Goal: Task Accomplishment & Management: Complete application form

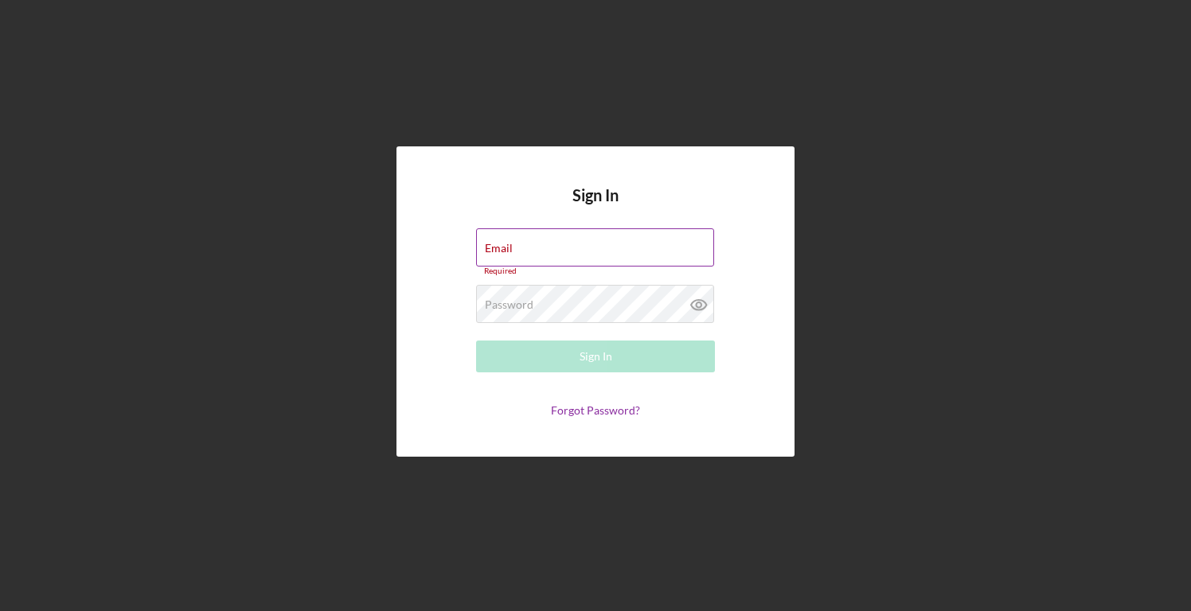
click at [570, 249] on div "Email Required" at bounding box center [595, 252] width 239 height 48
click at [548, 254] on input "Email" at bounding box center [595, 247] width 238 height 38
type input "[PERSON_NAME][EMAIL_ADDRESS][DOMAIN_NAME]"
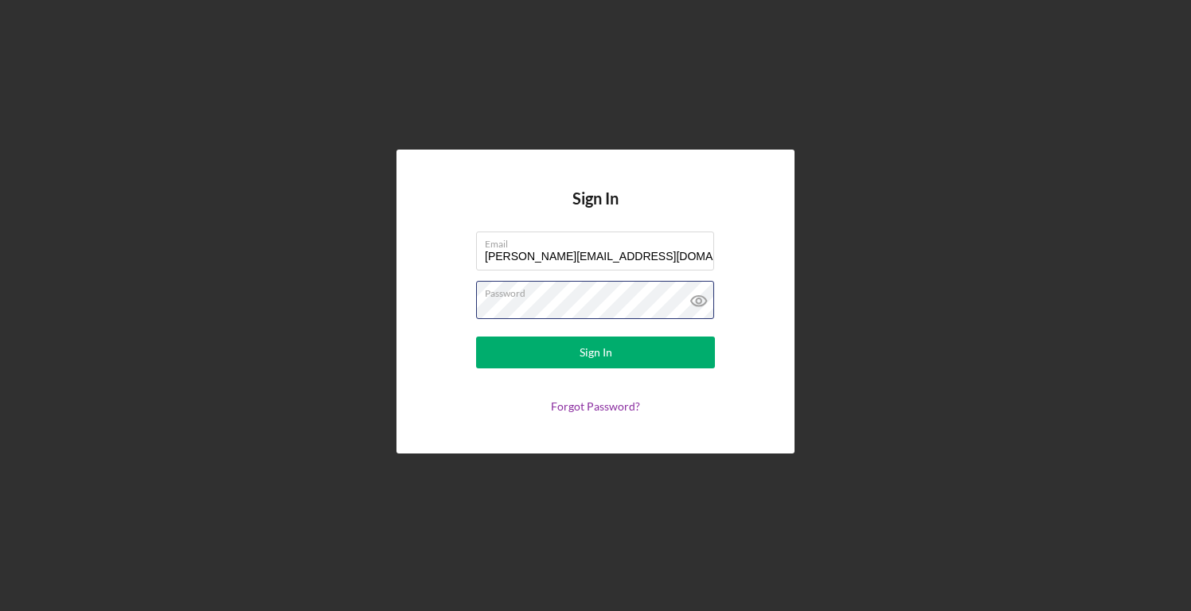
click at [476, 337] on button "Sign In" at bounding box center [595, 353] width 239 height 32
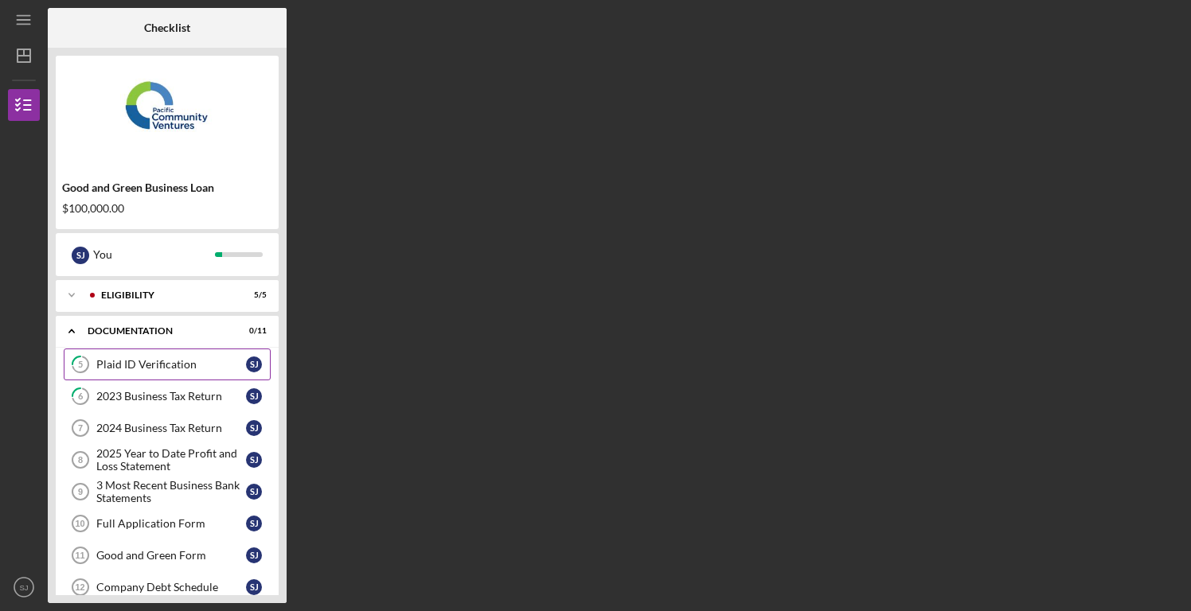
click at [180, 361] on div "Plaid ID Verification" at bounding box center [171, 364] width 150 height 13
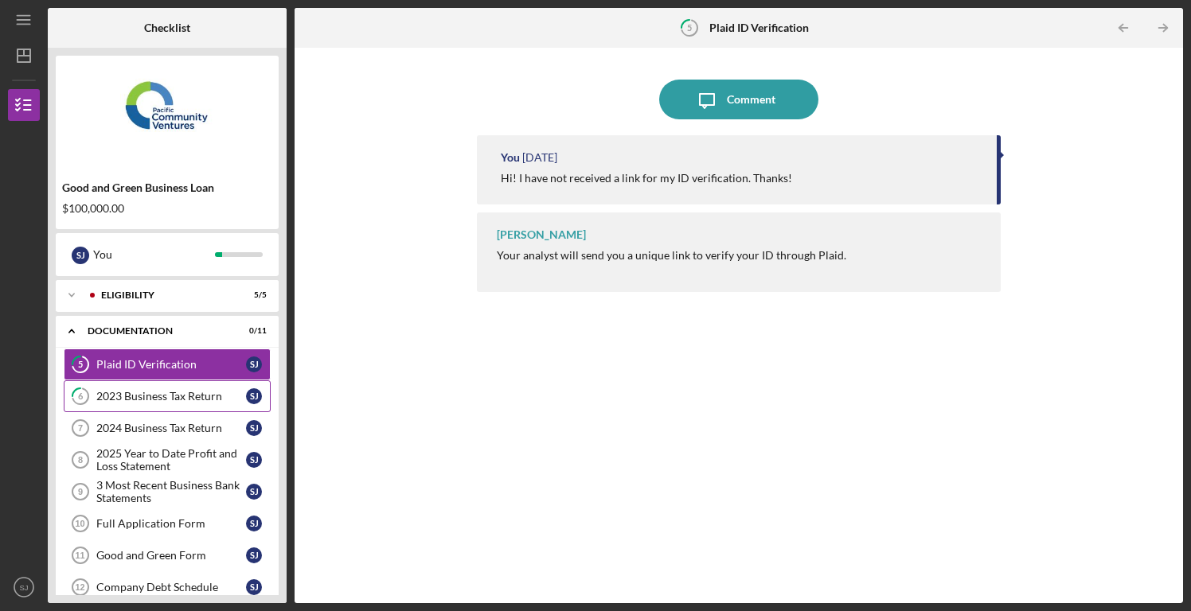
click at [166, 393] on div "2023 Business Tax Return" at bounding box center [171, 396] width 150 height 13
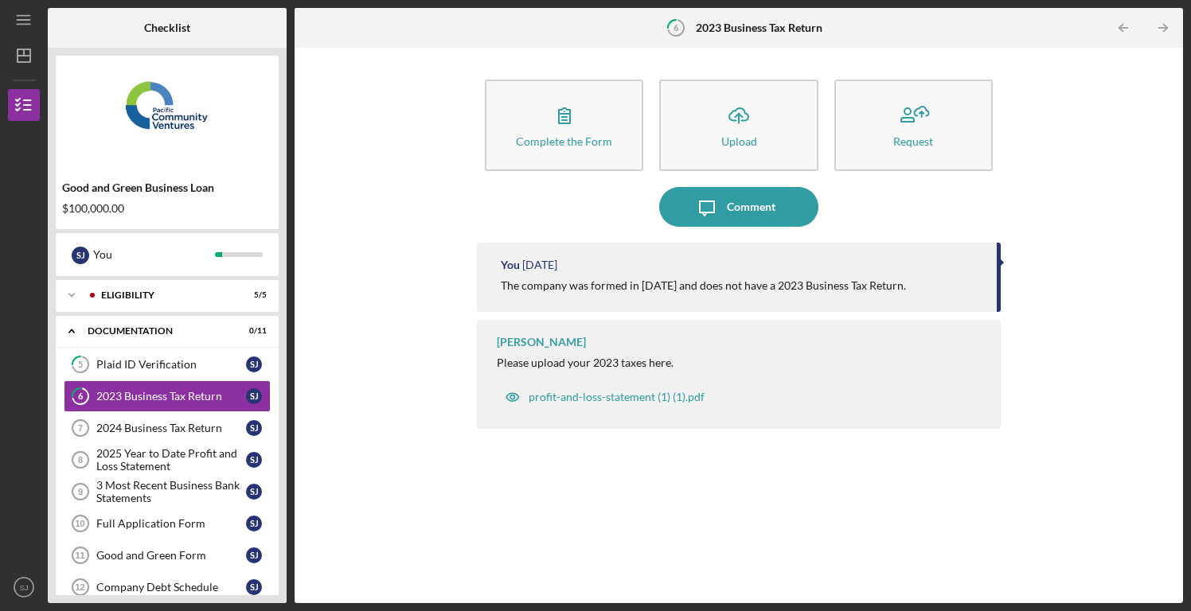
click at [651, 291] on div "The company was formed in [DATE] and does not have a 2023 Business Tax Return." at bounding box center [703, 285] width 405 height 13
click at [190, 431] on div "2024 Business Tax Return" at bounding box center [171, 428] width 150 height 13
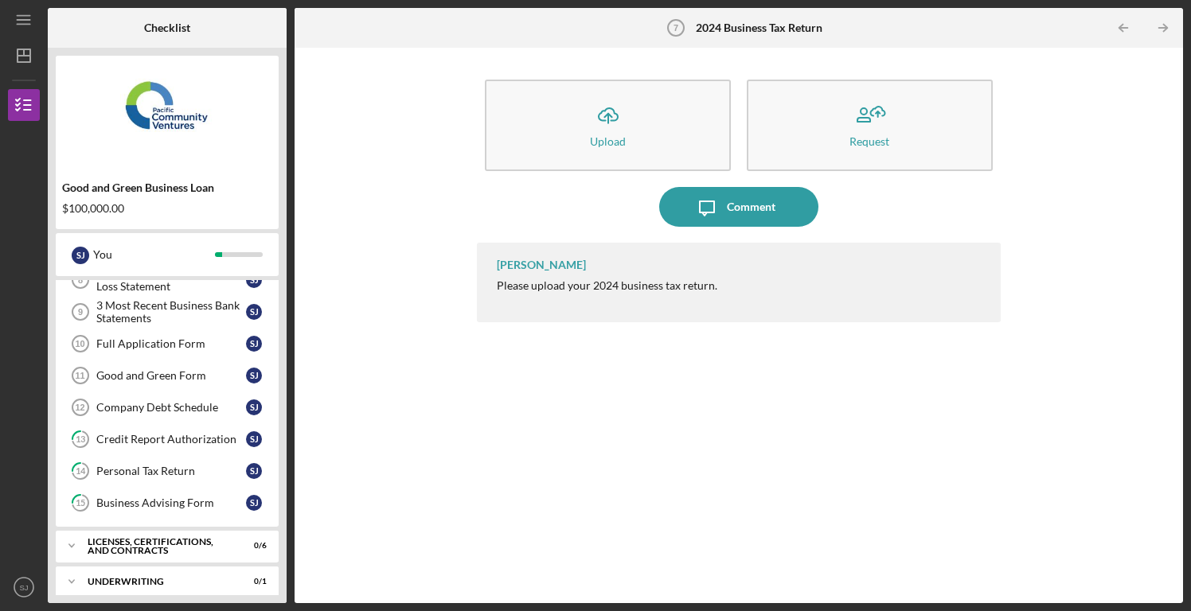
scroll to position [199, 0]
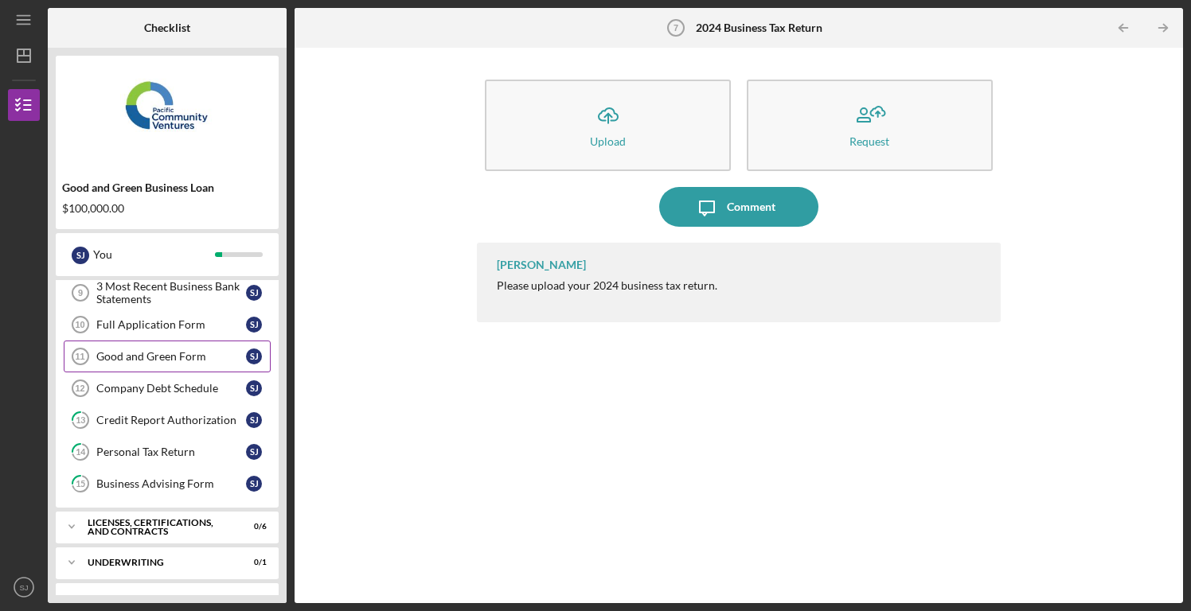
click at [189, 357] on div "Good and Green Form" at bounding box center [171, 356] width 150 height 13
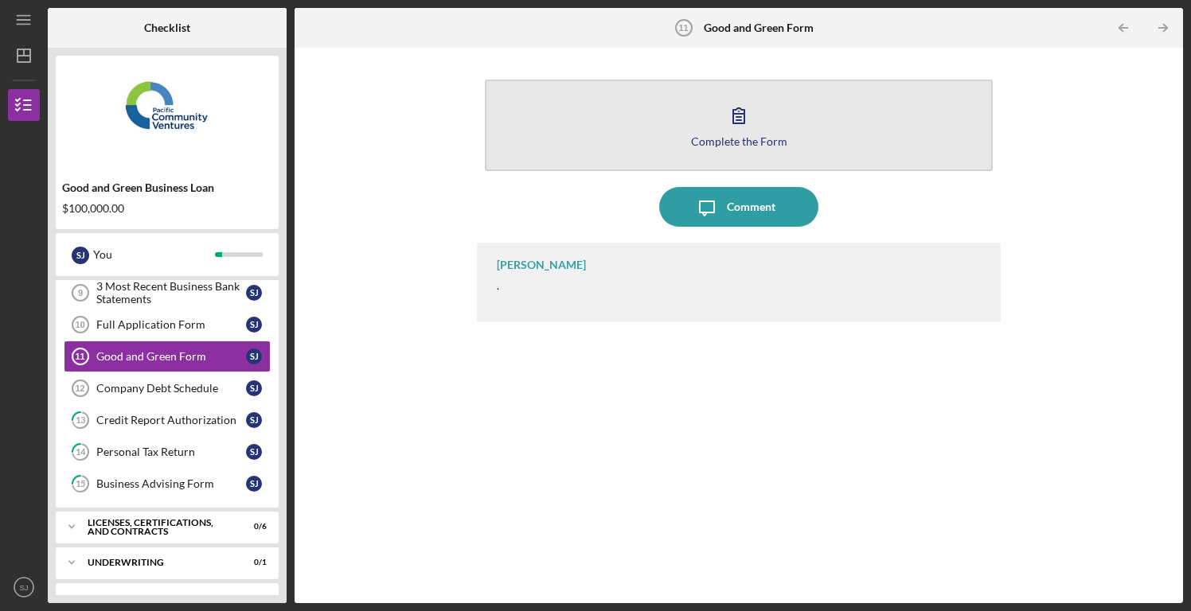
click at [745, 119] on icon "button" at bounding box center [739, 116] width 40 height 40
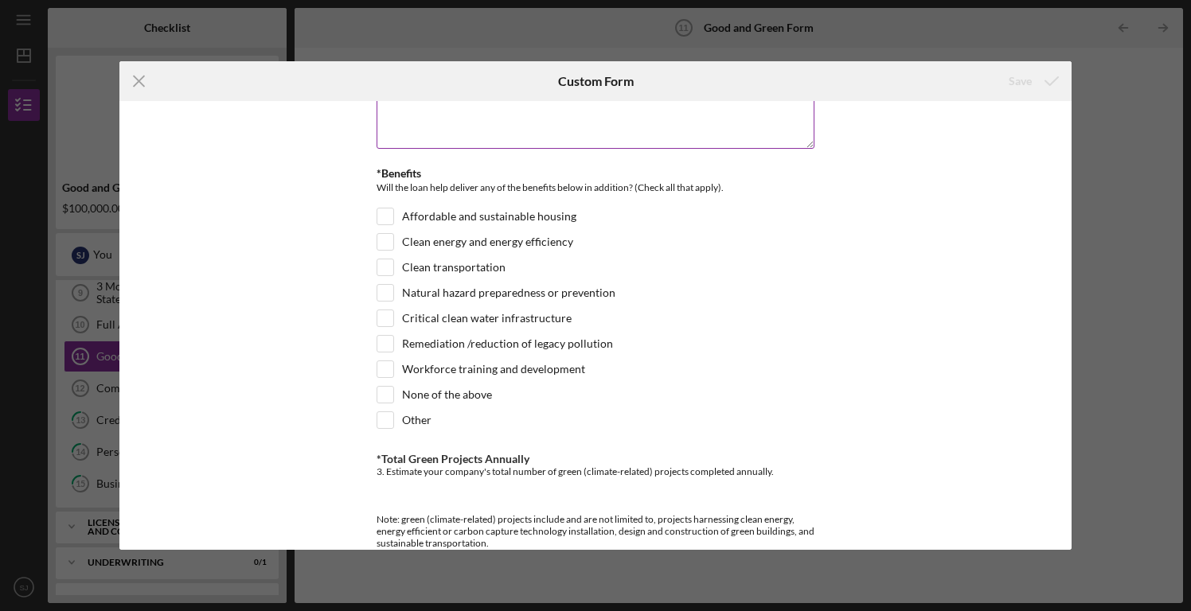
scroll to position [174, 0]
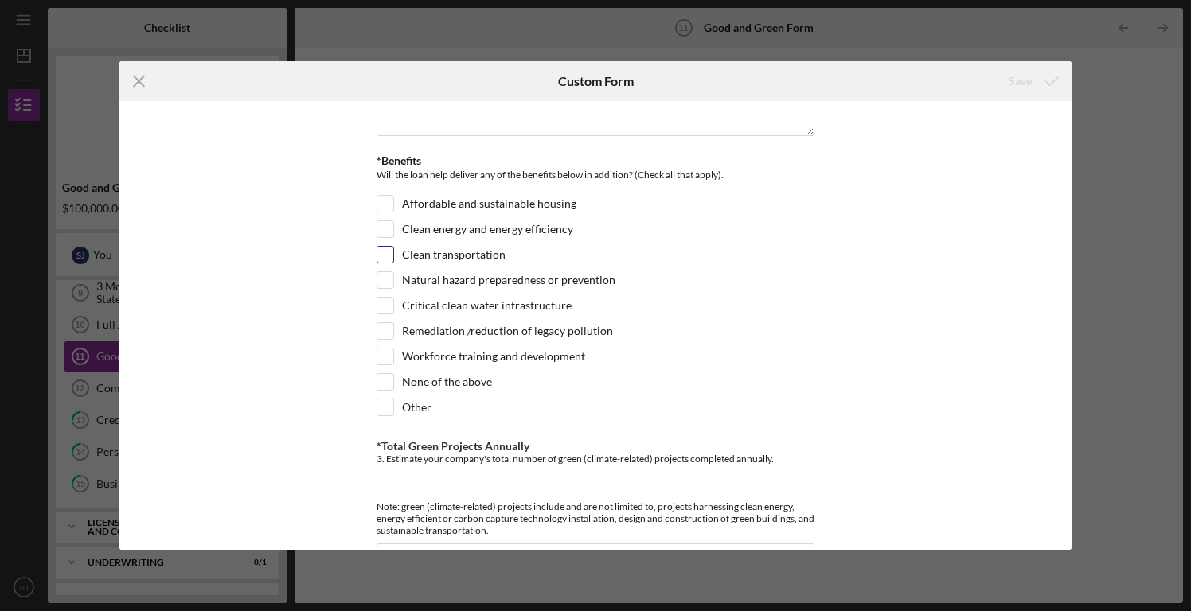
click at [378, 263] on div "Clean transportation" at bounding box center [596, 258] width 438 height 25
click at [379, 254] on input "Clean transportation" at bounding box center [385, 255] width 16 height 16
checkbox input "true"
click at [381, 232] on input "Clean energy and energy efficiency" at bounding box center [385, 229] width 16 height 16
checkbox input "true"
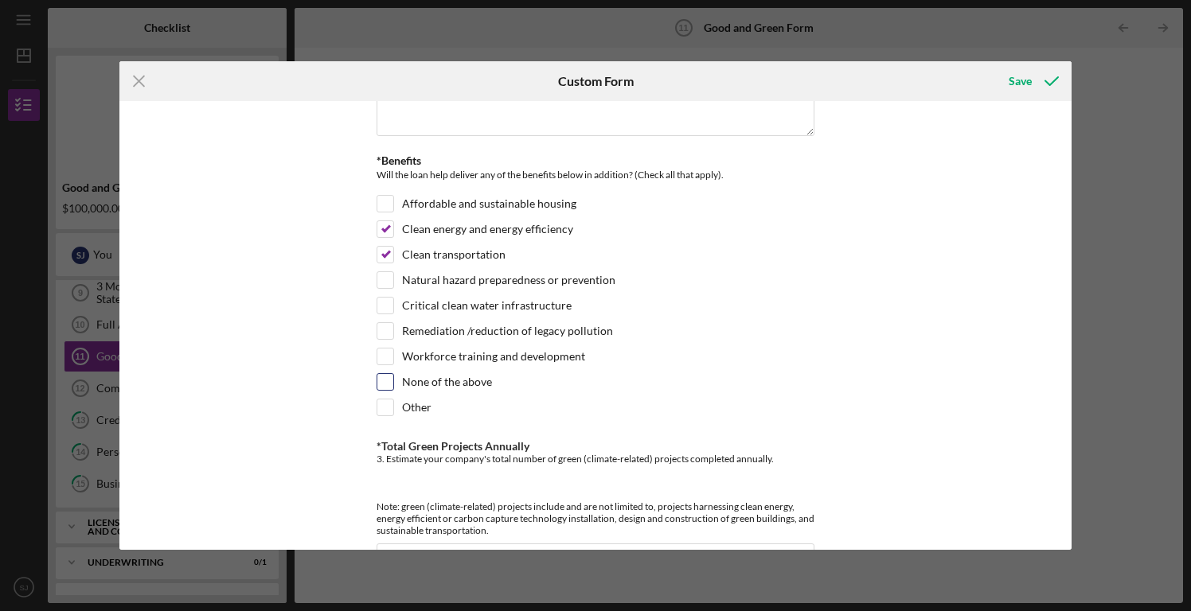
click at [744, 374] on div "None of the above" at bounding box center [596, 385] width 438 height 25
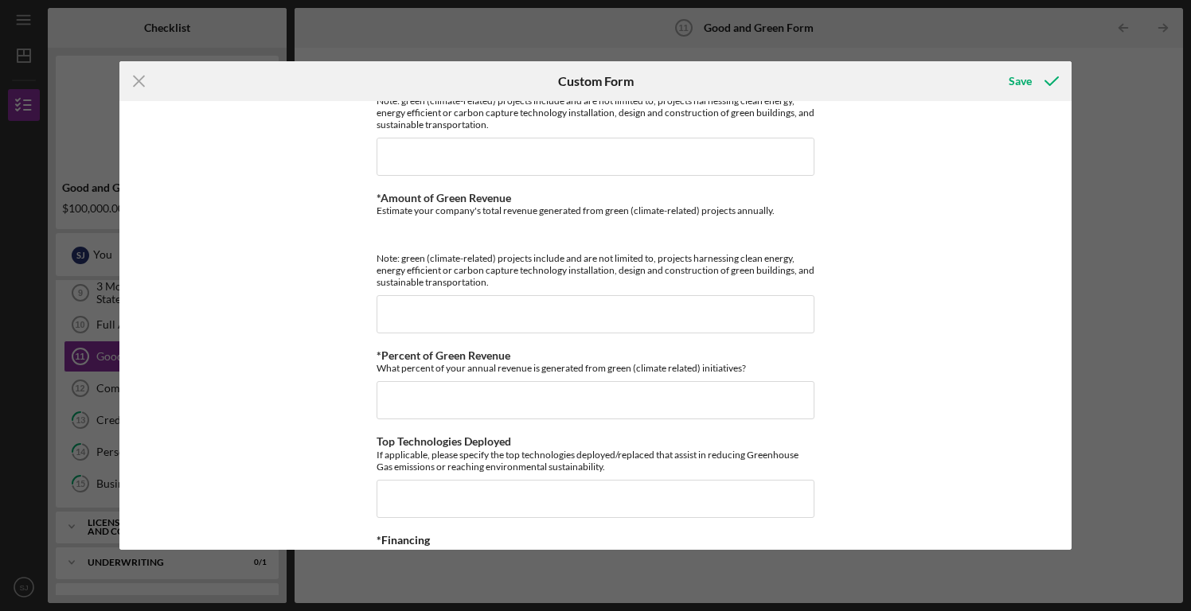
scroll to position [623, 0]
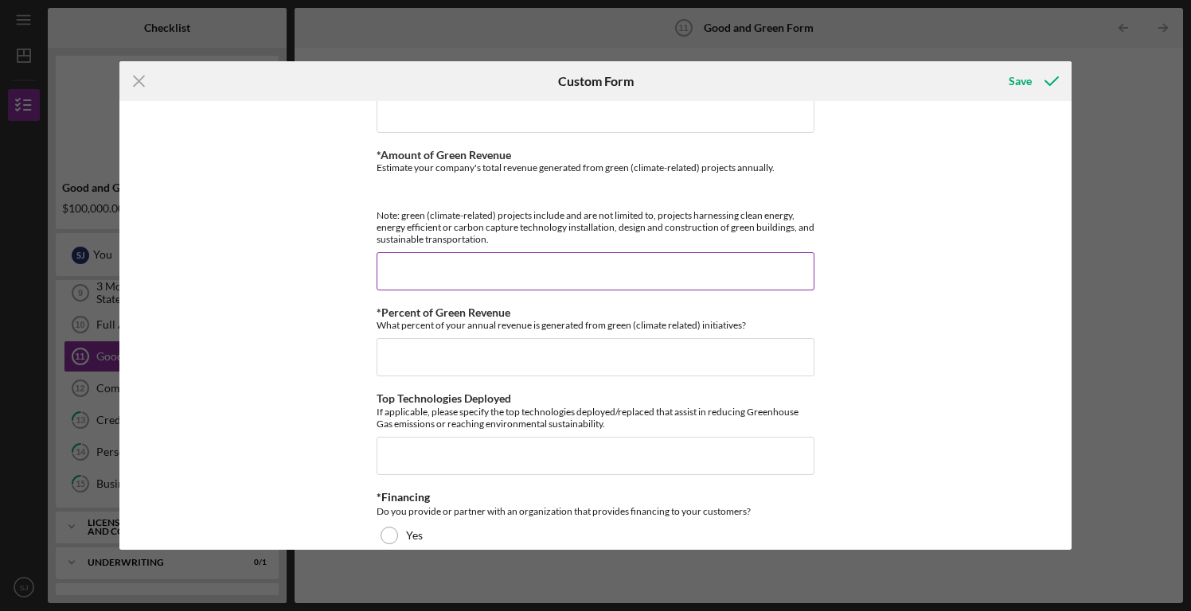
click at [501, 281] on input "*Amount of Green Revenue" at bounding box center [596, 271] width 438 height 38
type input "$1"
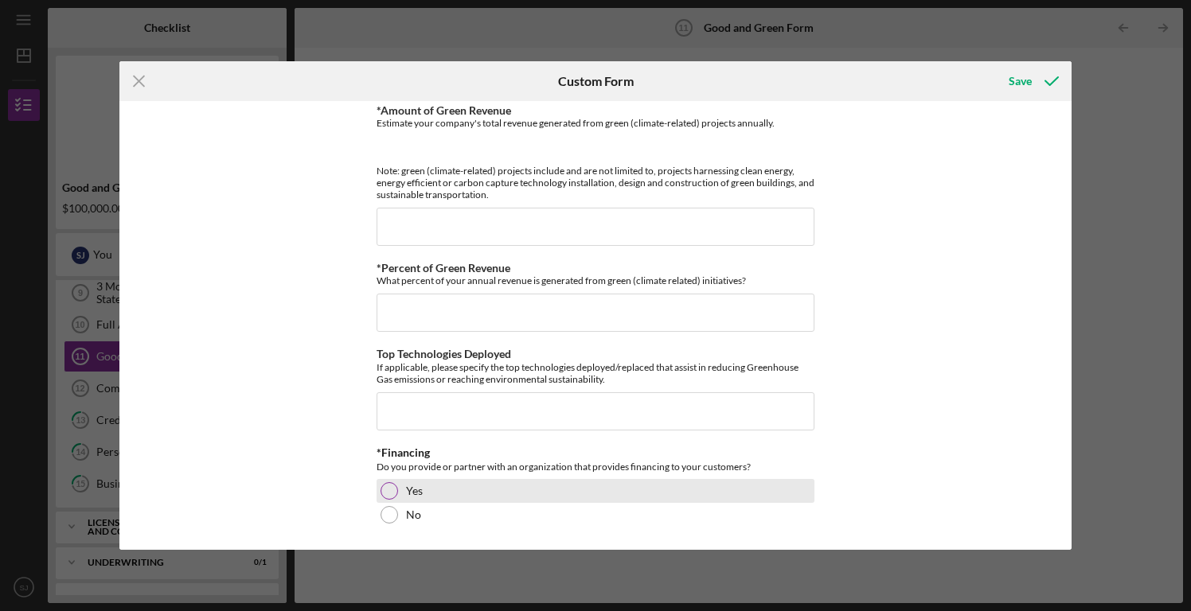
click at [388, 509] on div "*Financing Do you provide or partner with an organization that provides financi…" at bounding box center [596, 487] width 438 height 80
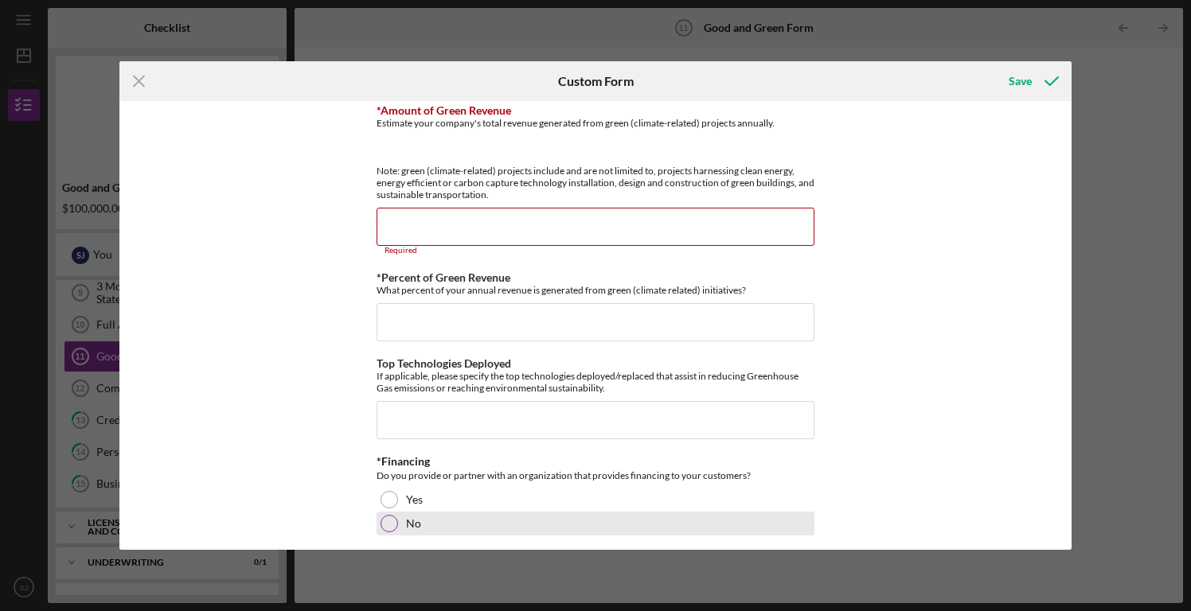
click at [389, 524] on div at bounding box center [390, 524] width 18 height 18
click at [334, 452] on div "Additional Good & Green Questions Your responses to the questions below will as…" at bounding box center [595, 325] width 953 height 449
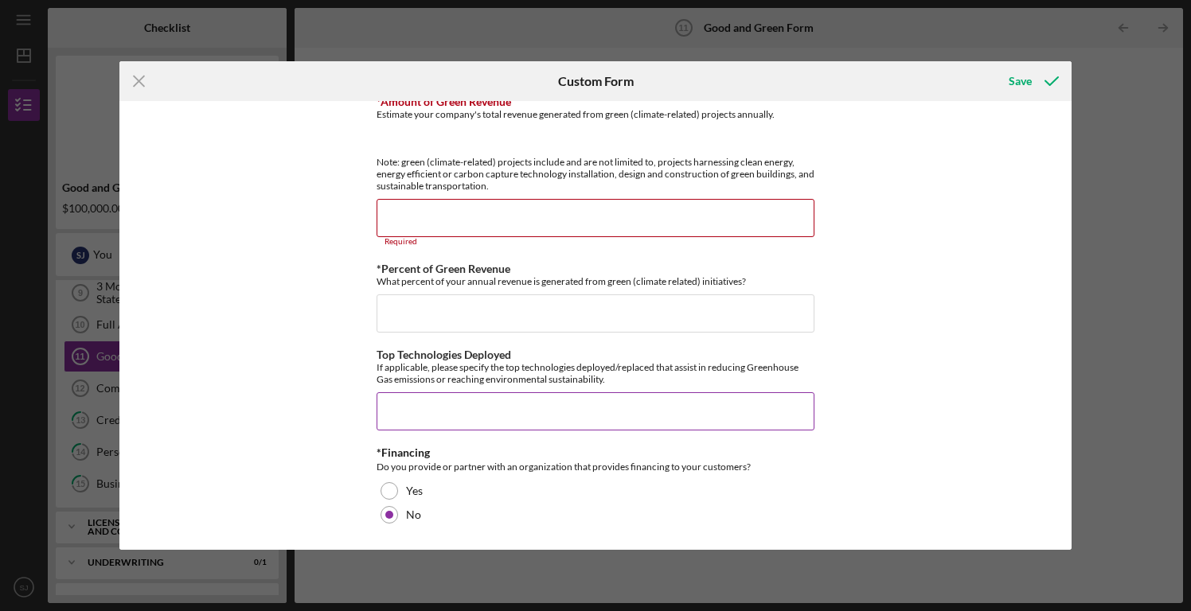
click at [541, 405] on input "Top Technologies Deployed" at bounding box center [596, 411] width 438 height 38
click at [384, 412] on input "EV charging stations" at bounding box center [596, 411] width 438 height 38
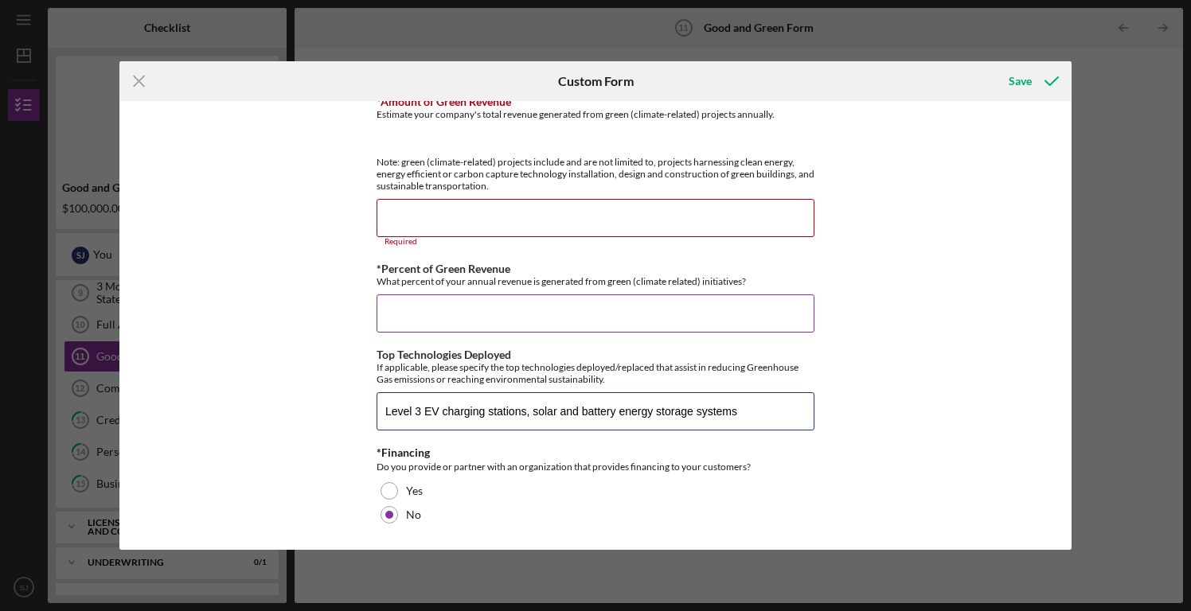
type input "Level 3 EV charging stations, solar and battery energy storage systems"
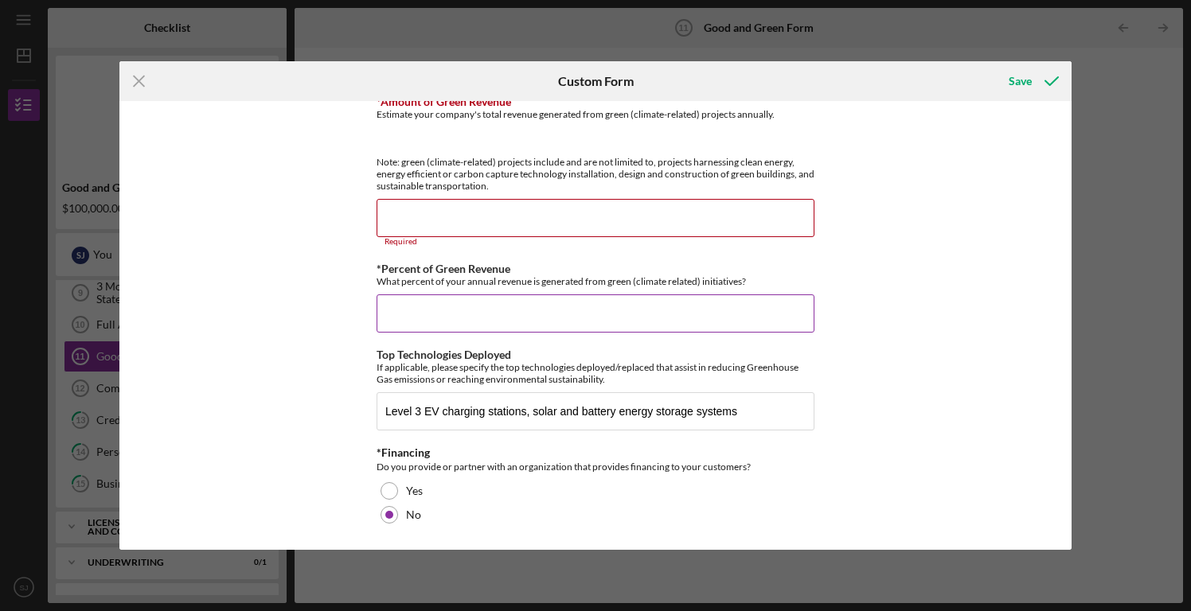
click at [424, 308] on input "*Percent of Green Revenue" at bounding box center [596, 314] width 438 height 38
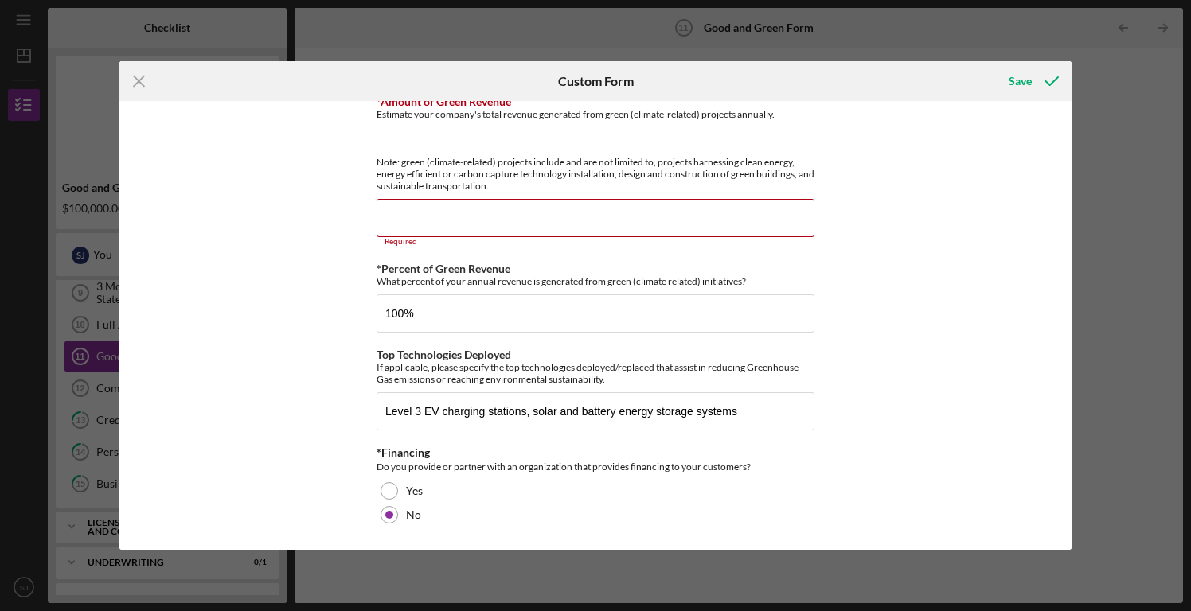
type input "100.00000%"
click at [324, 296] on div "Additional Good & Green Questions Your responses to the questions below will as…" at bounding box center [595, 325] width 953 height 449
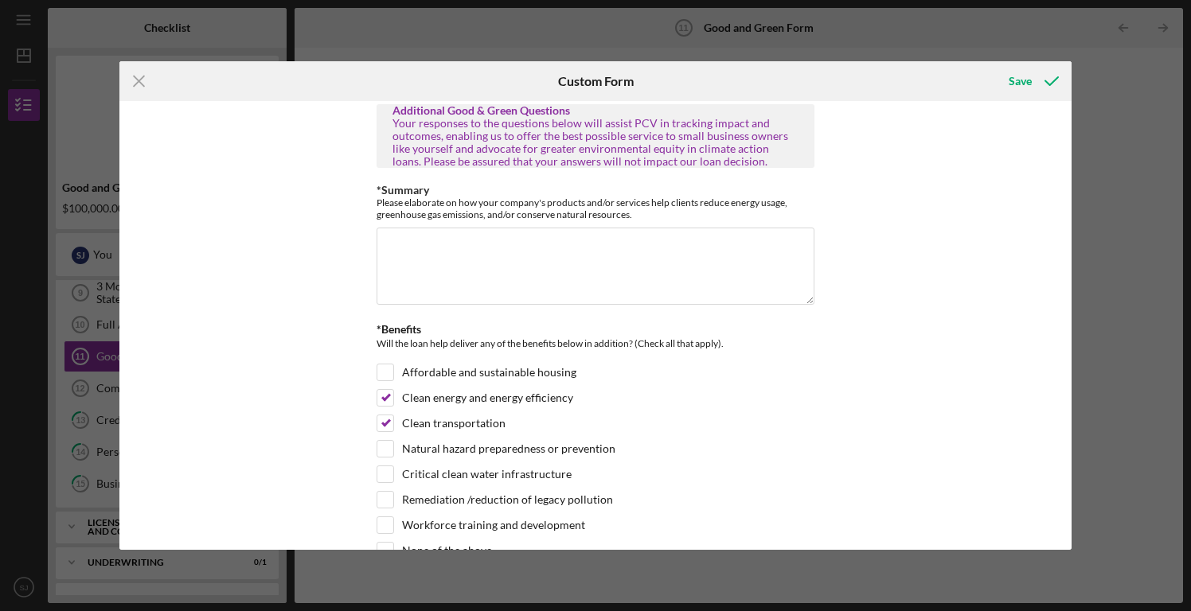
scroll to position [0, 0]
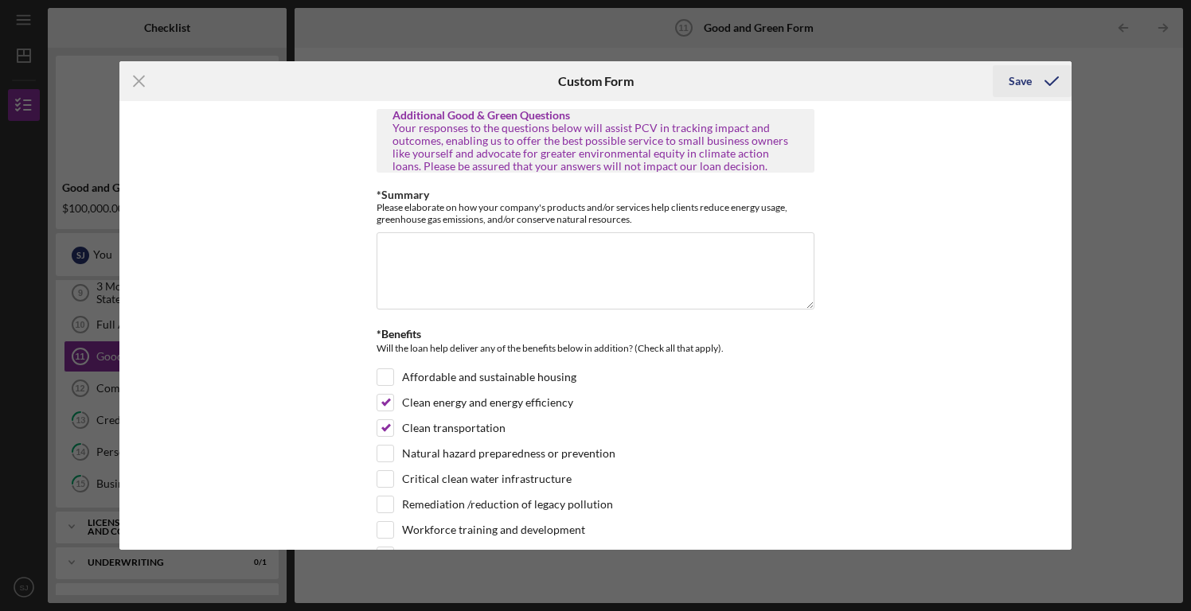
click at [1021, 86] on div "Save" at bounding box center [1020, 81] width 23 height 32
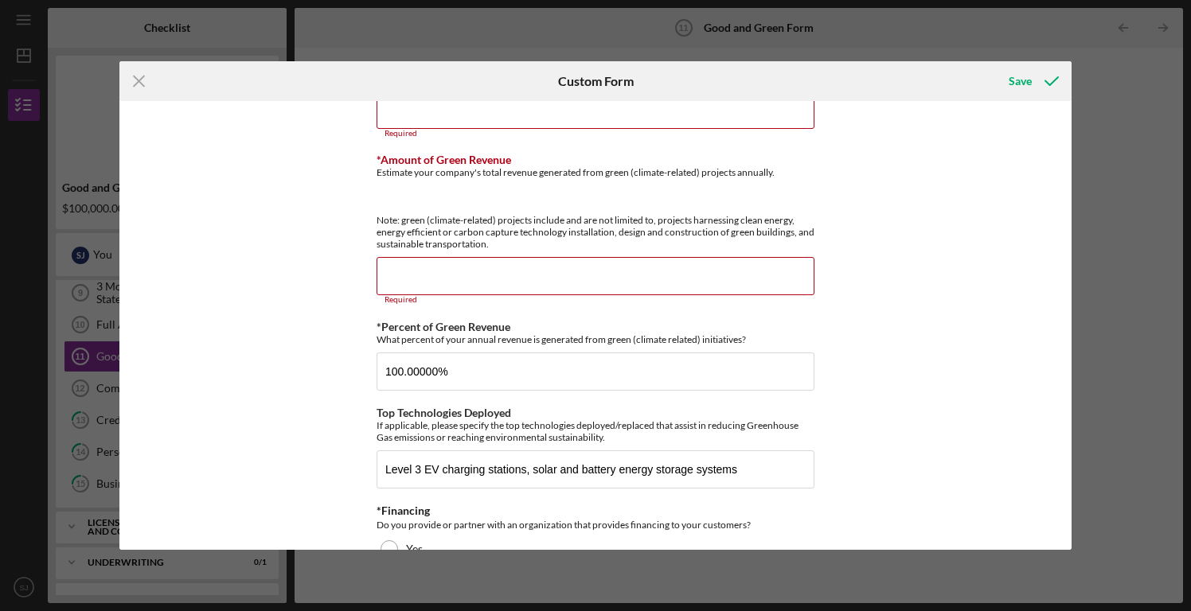
scroll to position [611, 0]
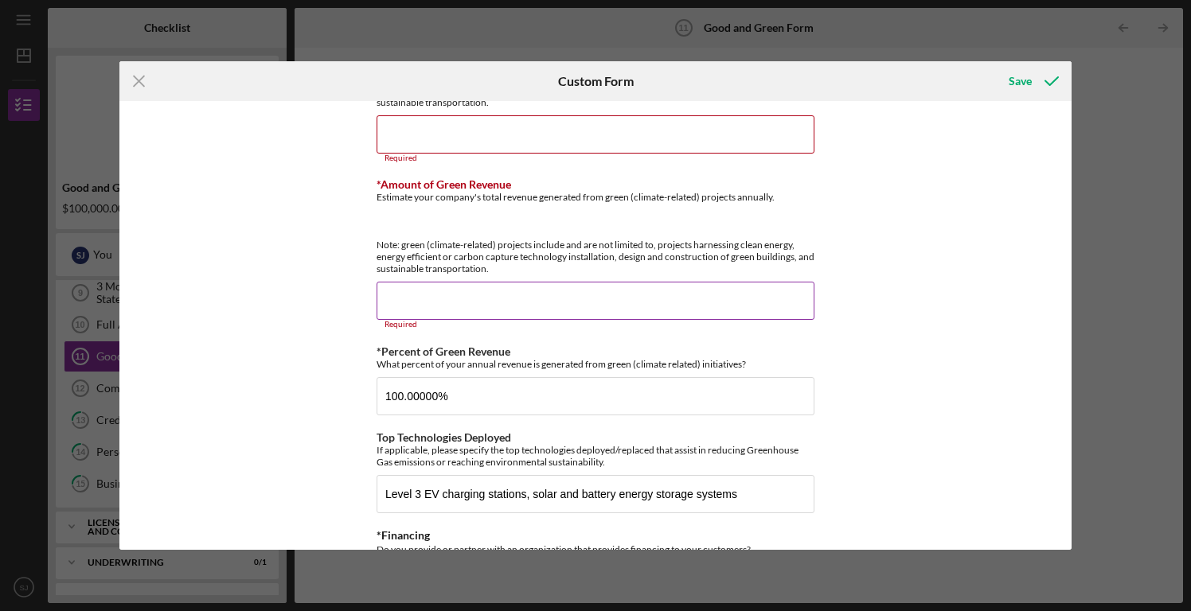
click at [554, 306] on input "*Amount of Green Revenue" at bounding box center [596, 301] width 438 height 38
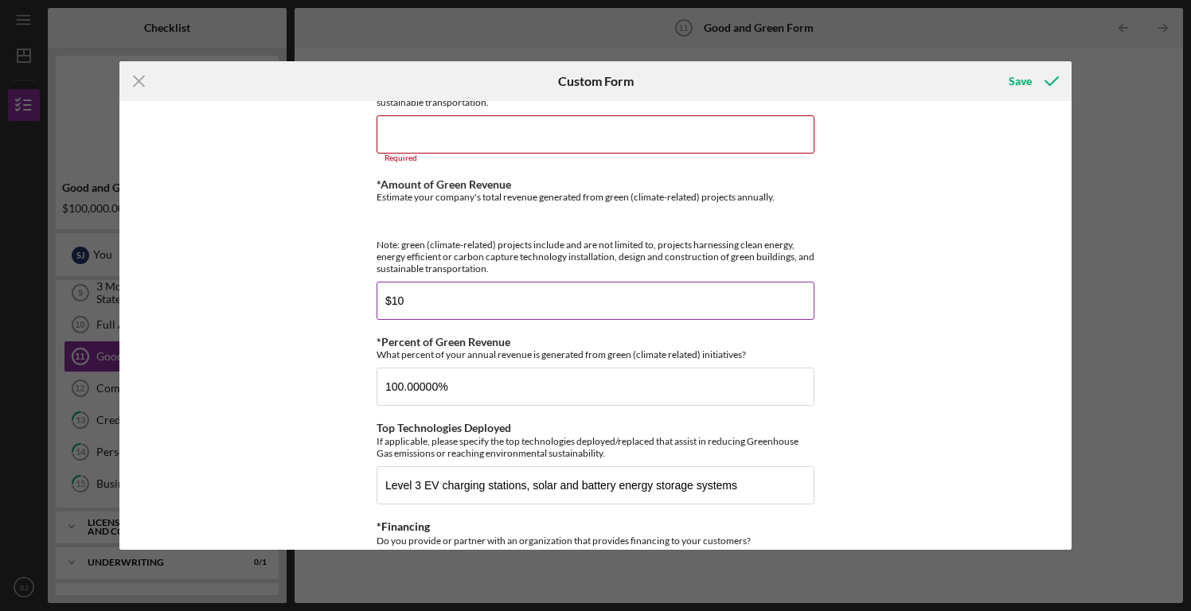
type input "$1"
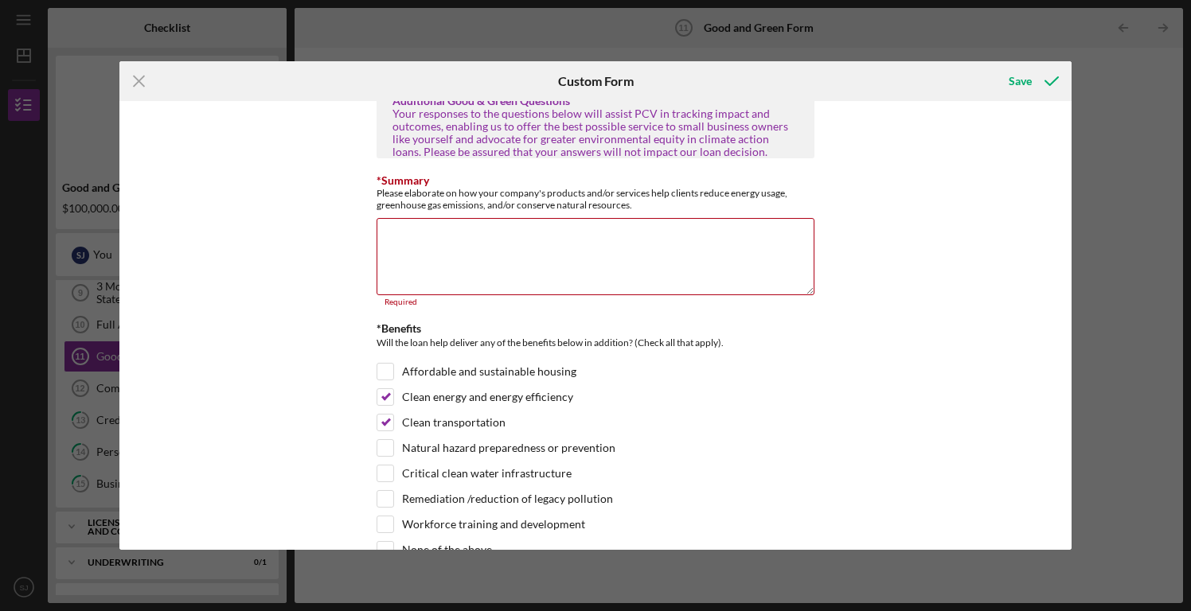
scroll to position [0, 0]
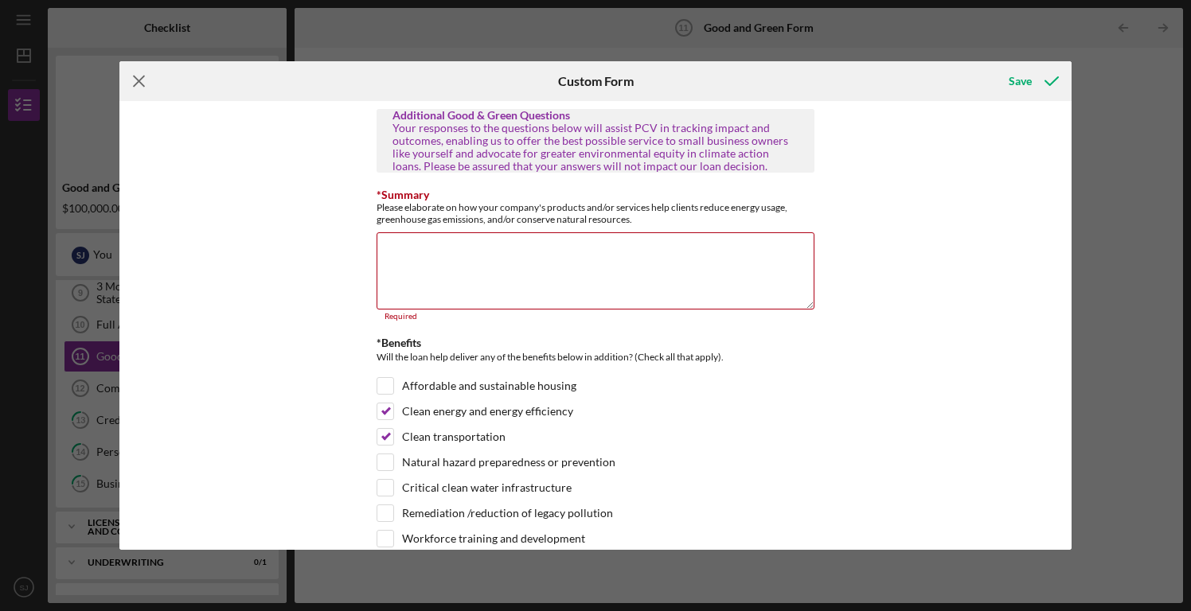
click at [128, 87] on icon "Icon/Menu Close" at bounding box center [139, 81] width 40 height 40
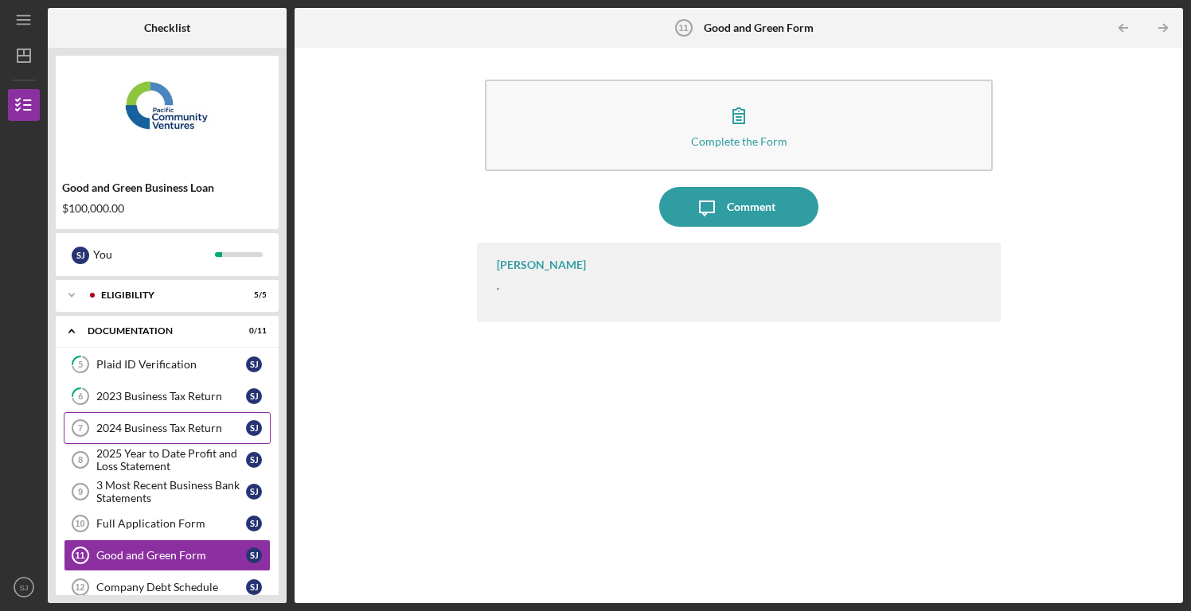
click at [164, 425] on div "2024 Business Tax Return" at bounding box center [171, 428] width 150 height 13
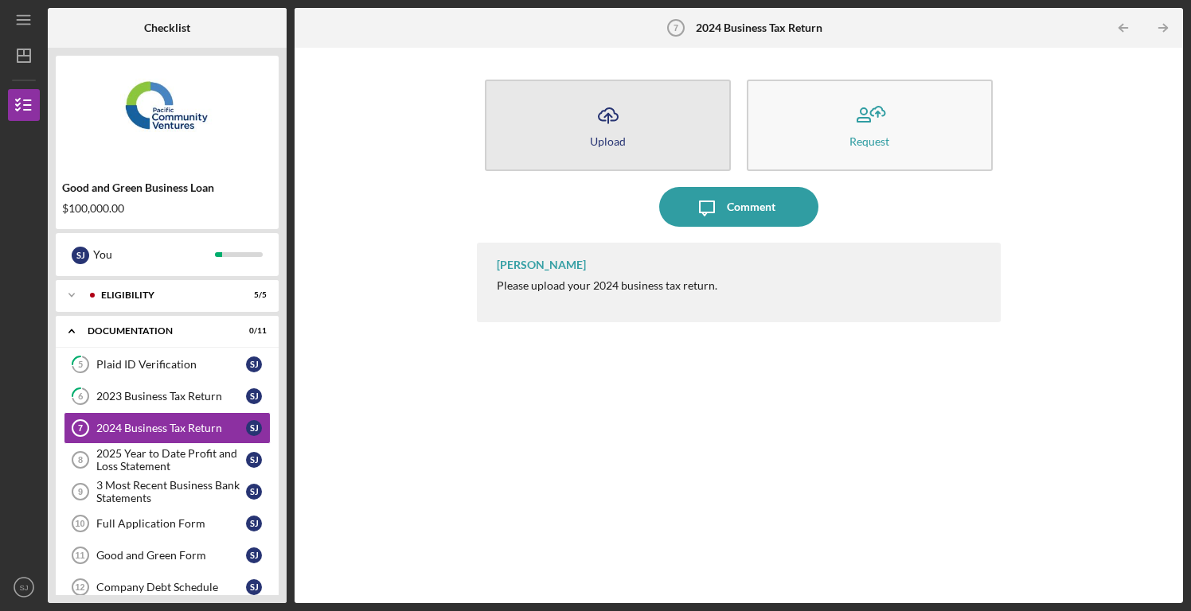
click at [636, 139] on button "Icon/Upload Upload" at bounding box center [608, 126] width 246 height 92
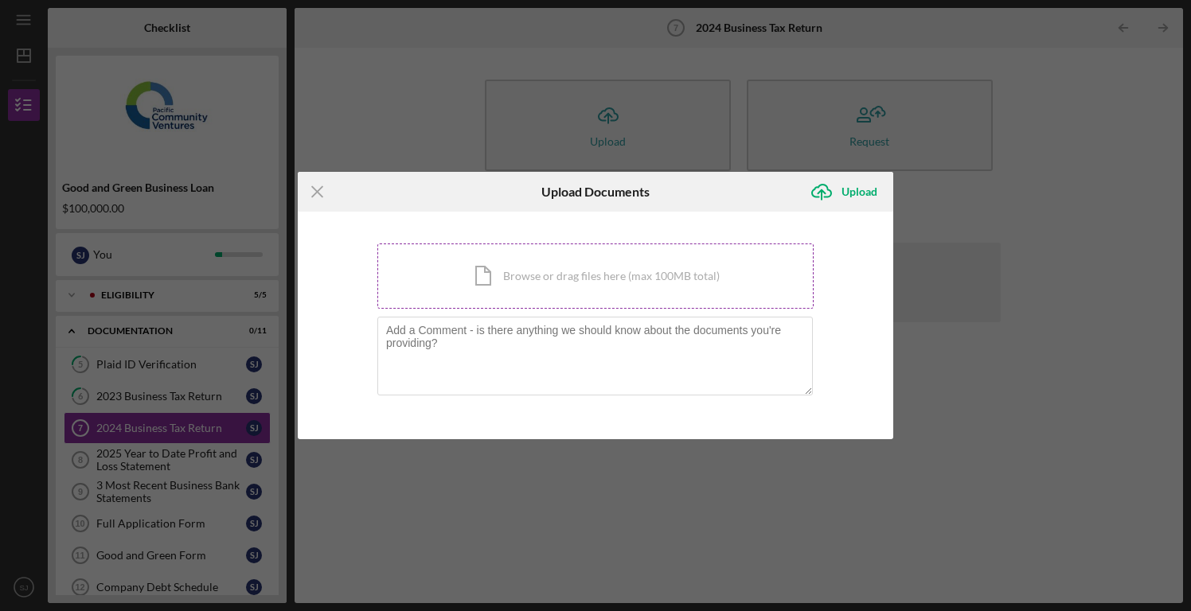
click at [516, 272] on div "Icon/Document Browse or drag files here (max 100MB total) Tap to choose files o…" at bounding box center [595, 276] width 436 height 65
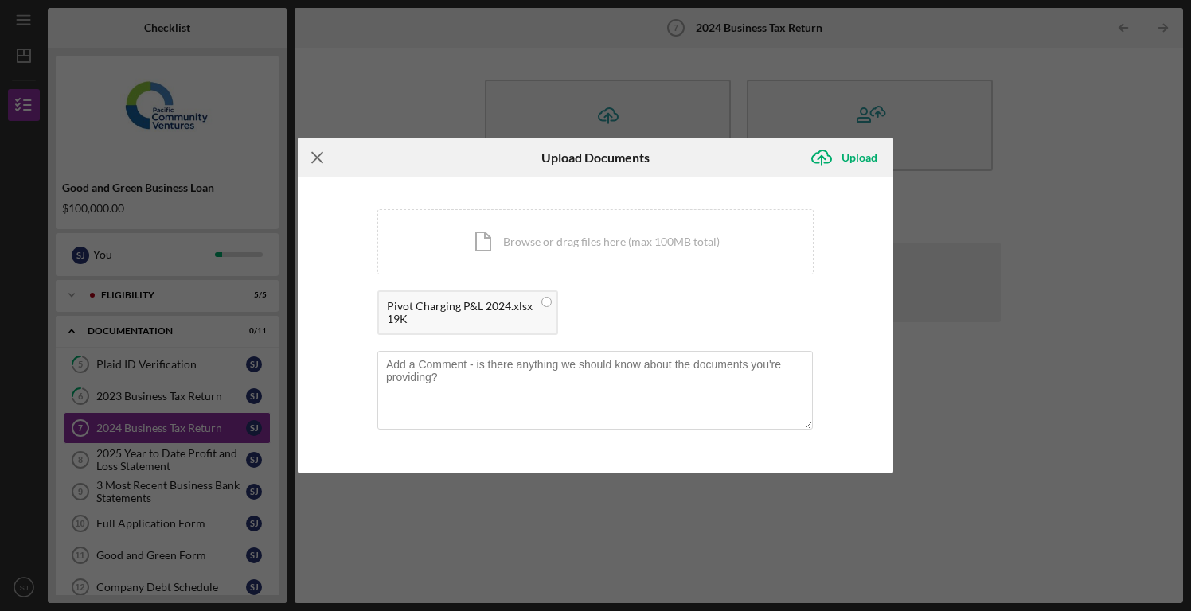
click at [319, 160] on line at bounding box center [317, 158] width 10 height 10
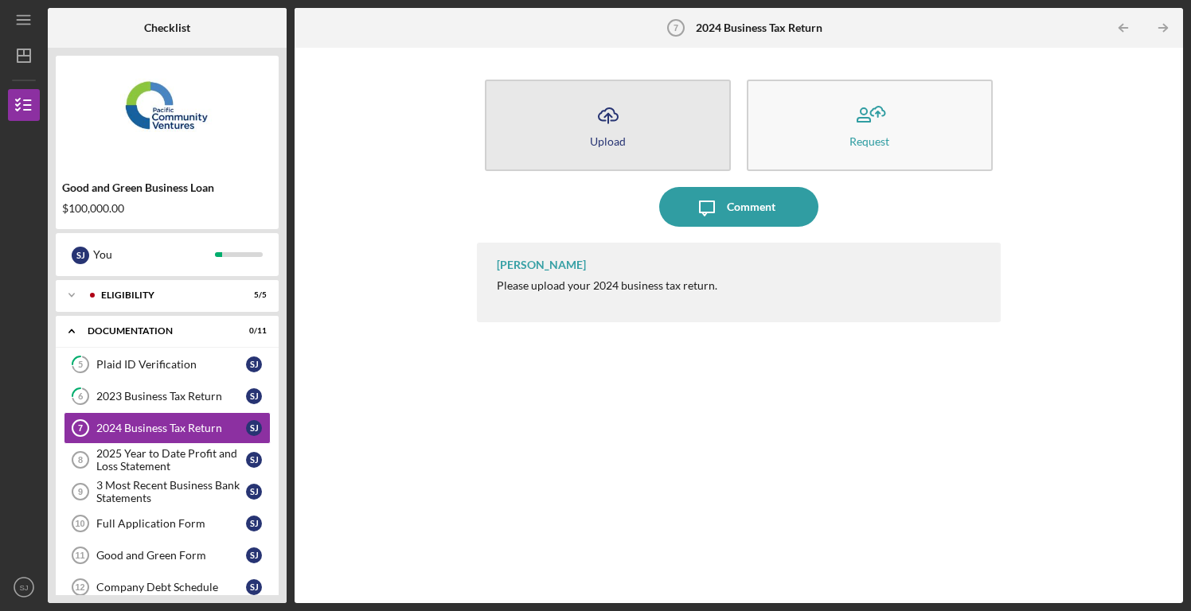
click at [605, 135] on div "Upload" at bounding box center [608, 141] width 36 height 12
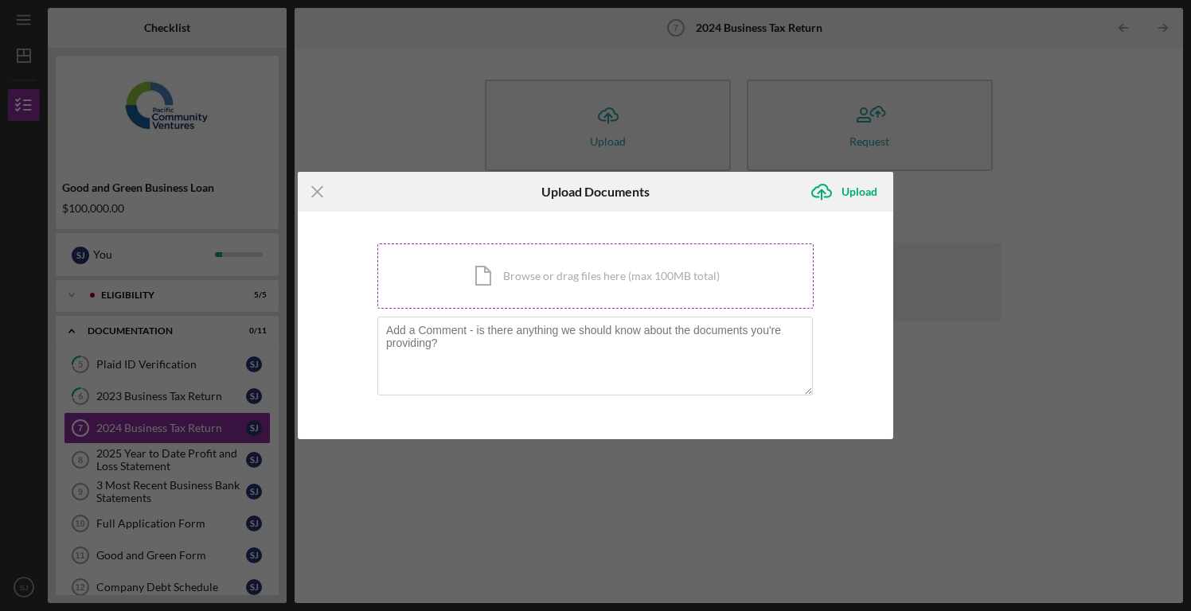
click at [521, 270] on div "Icon/Document Browse or drag files here (max 100MB total) Tap to choose files o…" at bounding box center [595, 276] width 436 height 65
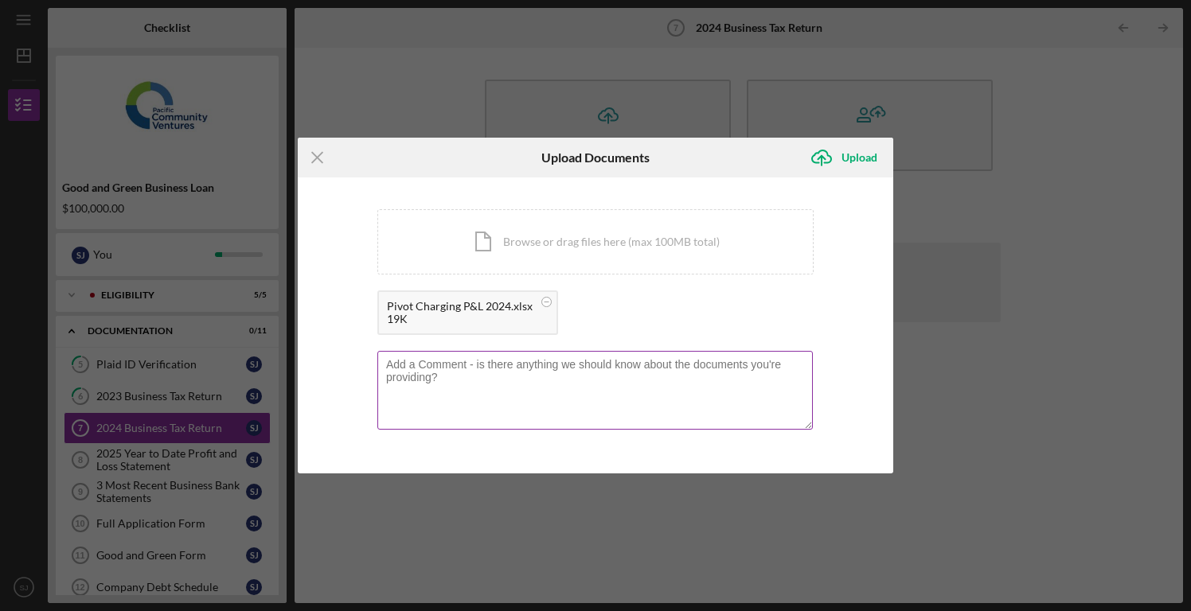
click at [442, 375] on textarea at bounding box center [594, 390] width 435 height 78
type textarea "Q"
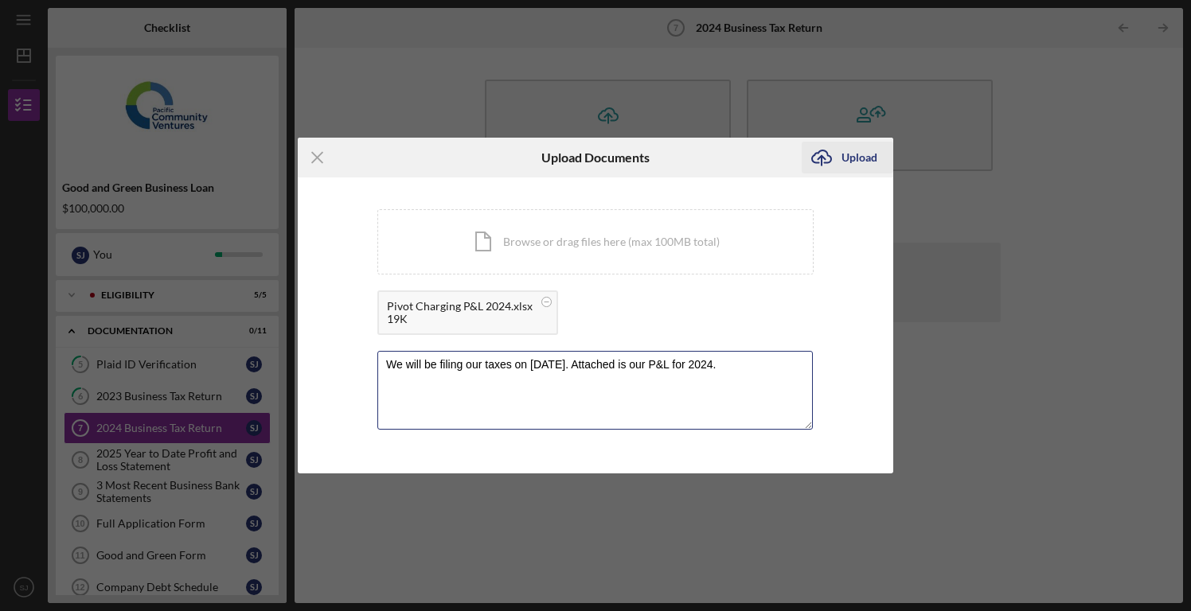
type textarea "We will be filing our taxes on [DATE]. Attached is our P&L for 2024."
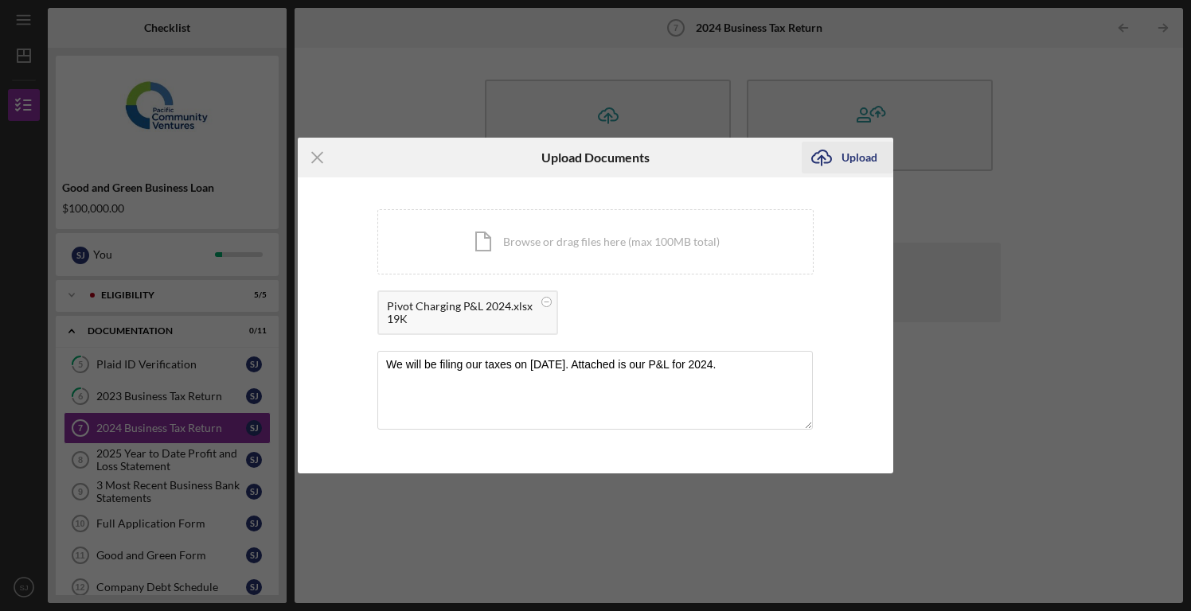
click at [862, 162] on div "Upload" at bounding box center [859, 158] width 36 height 32
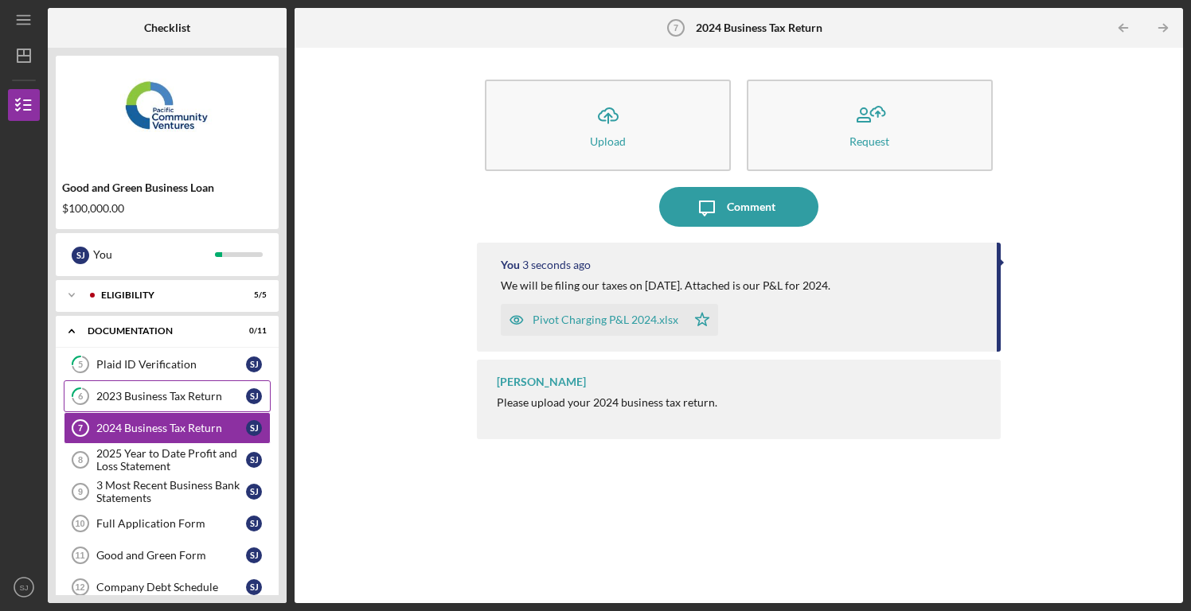
click at [178, 397] on div "2023 Business Tax Return" at bounding box center [171, 396] width 150 height 13
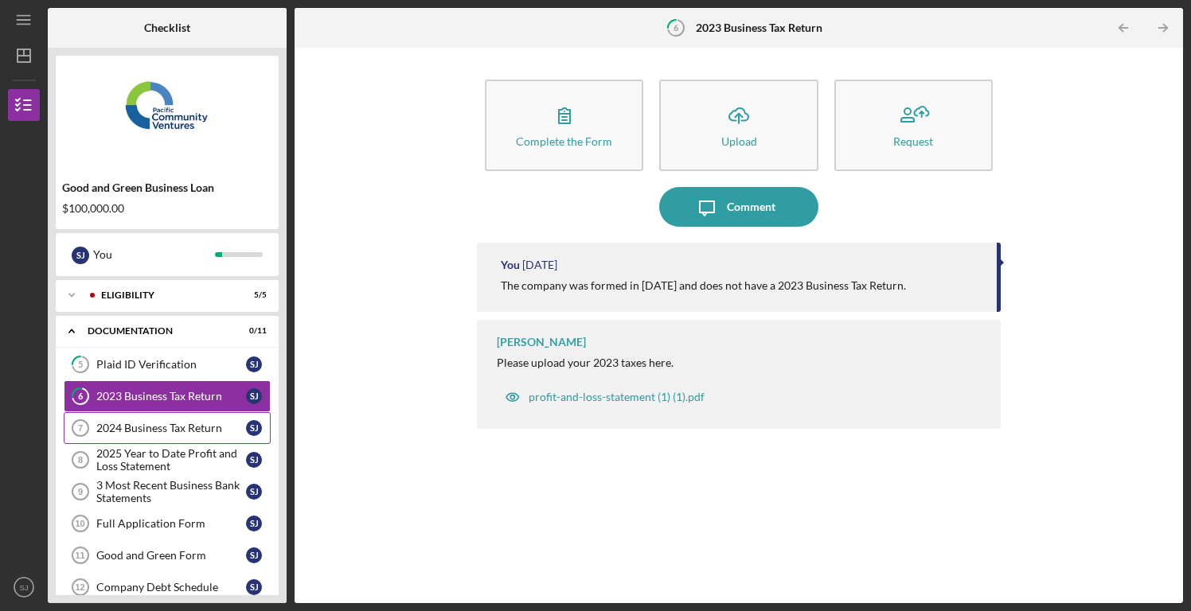
click at [135, 419] on link "2024 Business Tax Return 7 2024 Business Tax Return [PERSON_NAME]" at bounding box center [167, 428] width 207 height 32
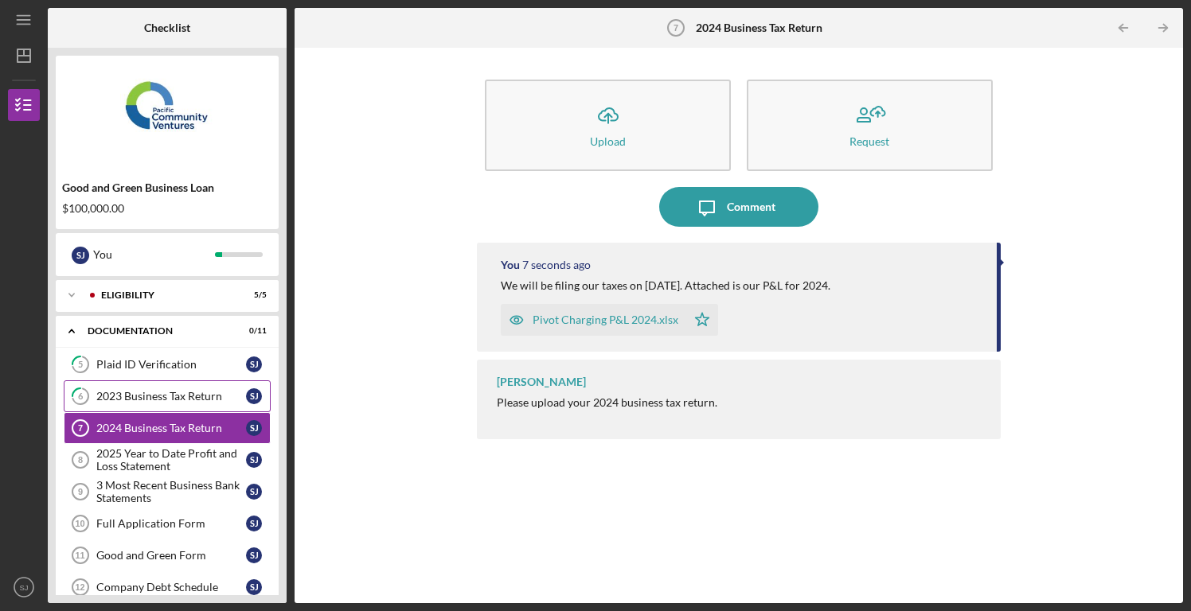
click at [147, 403] on link "6 2023 Business Tax Return [PERSON_NAME]" at bounding box center [167, 397] width 207 height 32
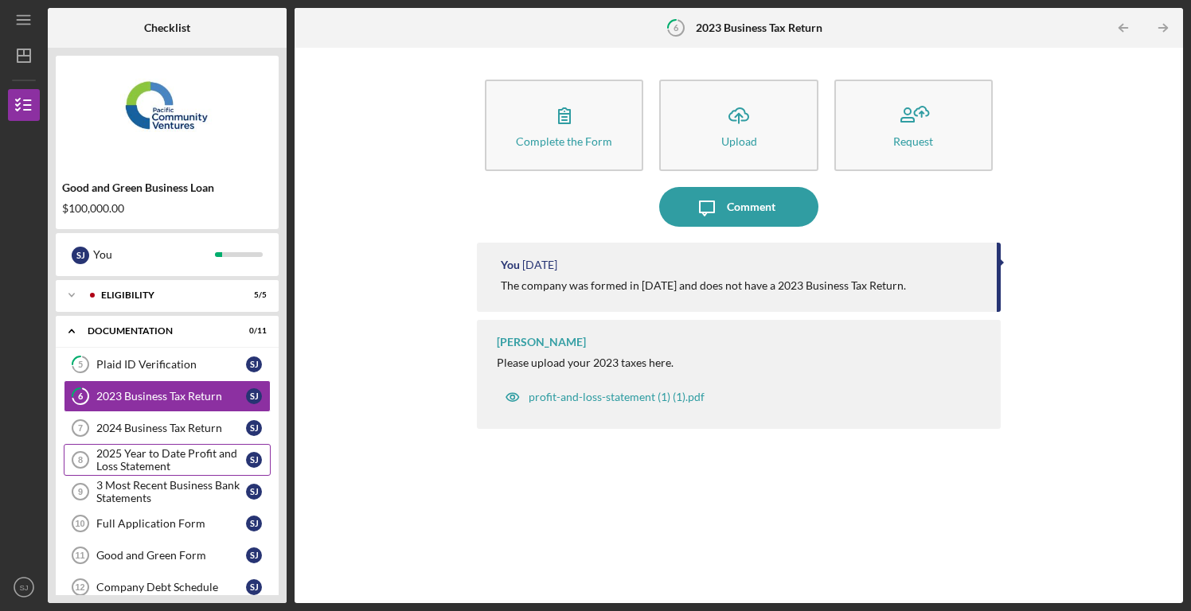
click at [163, 454] on div "2025 Year to Date Profit and Loss Statement" at bounding box center [171, 459] width 150 height 25
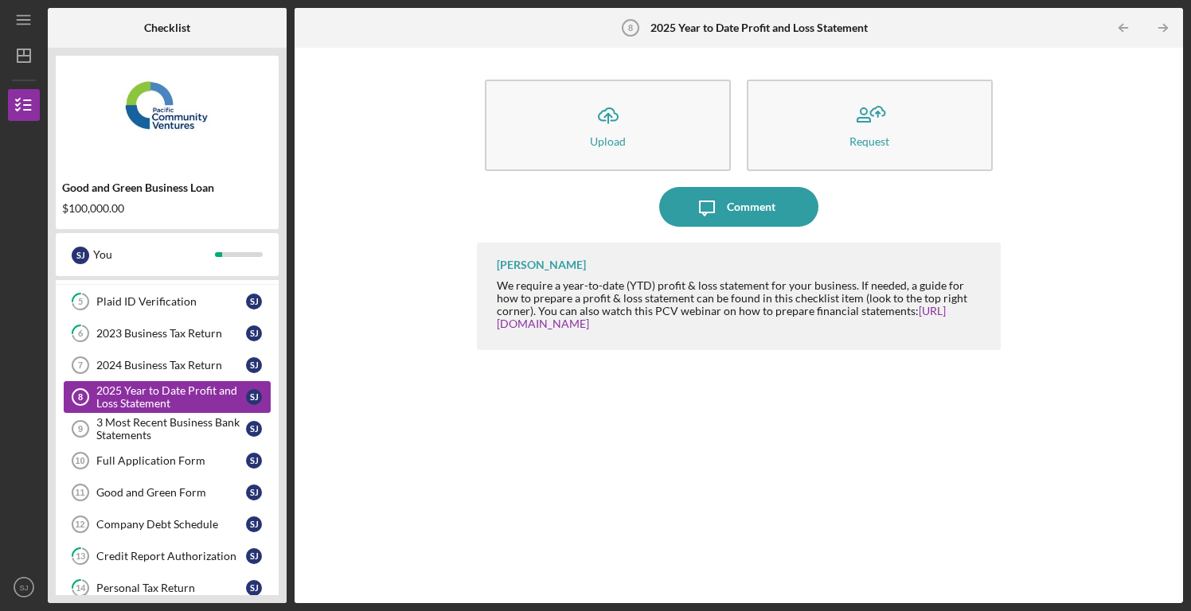
scroll to position [78, 0]
